Goal: Task Accomplishment & Management: Use online tool/utility

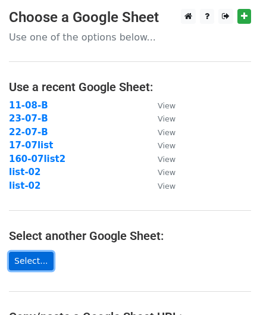
click at [25, 257] on link "Select..." at bounding box center [31, 261] width 45 height 18
click at [37, 264] on link "Select..." at bounding box center [31, 261] width 45 height 18
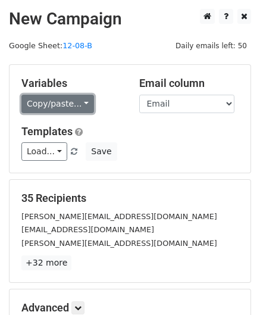
click at [64, 105] on link "Copy/paste..." at bounding box center [57, 104] width 73 height 18
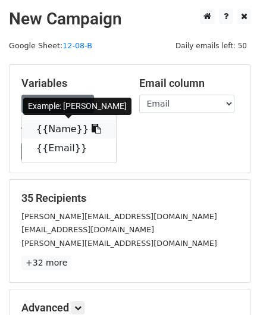
click at [46, 128] on link "{{Name}}" at bounding box center [69, 129] width 94 height 19
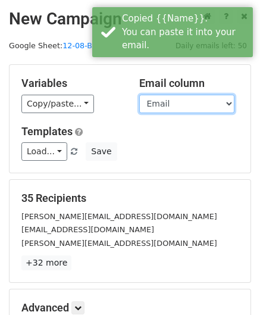
click at [154, 107] on select "Name Email" at bounding box center [186, 104] width 95 height 18
click at [139, 95] on select "Name Email" at bounding box center [186, 104] width 95 height 18
